Goal: Go to known website: Access a specific website the user already knows

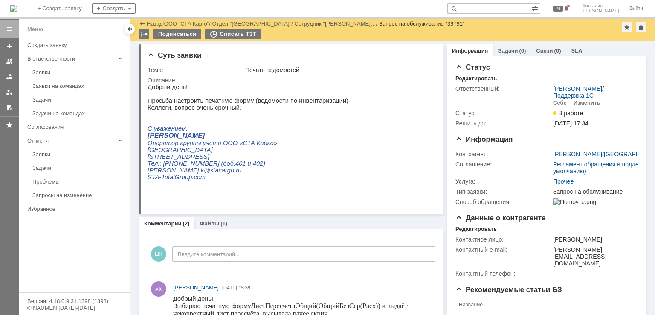
scroll to position [500, 0]
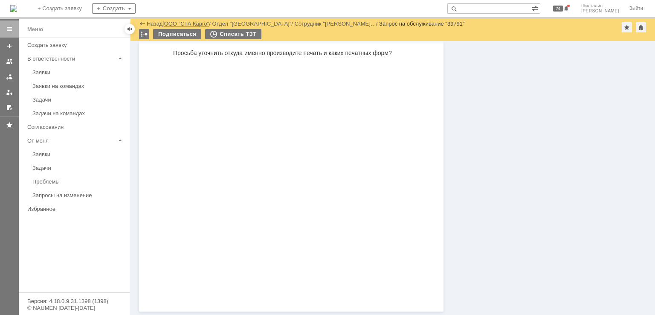
click at [183, 20] on link "ООО "СТА Карго"" at bounding box center [186, 23] width 45 height 6
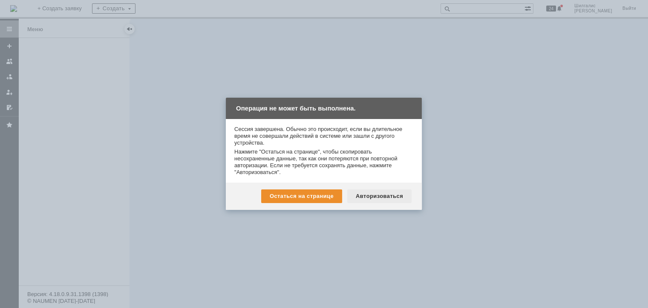
click at [378, 196] on div "Авторизоваться" at bounding box center [379, 196] width 64 height 14
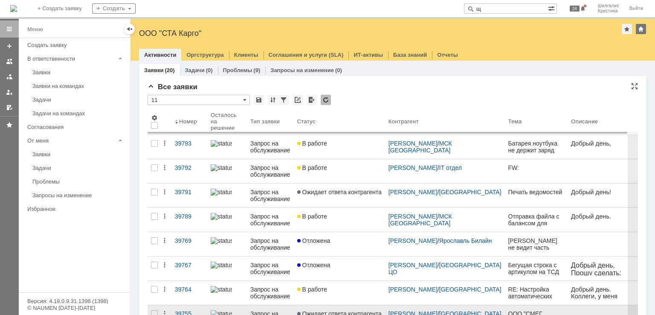
type input "щ"
